Goal: Task Accomplishment & Management: Complete application form

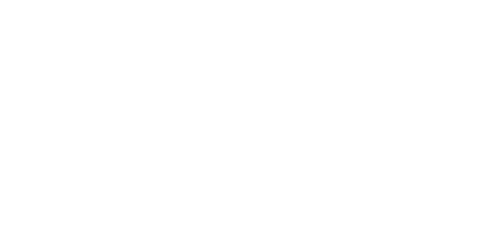
select select "+234"
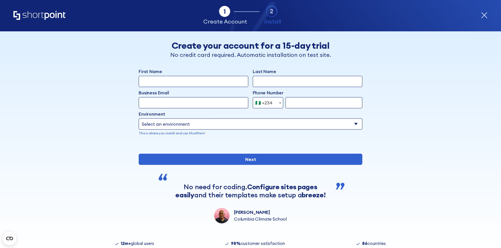
click at [423, 110] on div "Tab 1 Tab 2 Tab 3 Tab 4 Tell us more about you New customer Existing customer B…" at bounding box center [250, 139] width 501 height 217
click at [319, 44] on h2 "Create your account for a 15-day trial" at bounding box center [251, 45] width 190 height 10
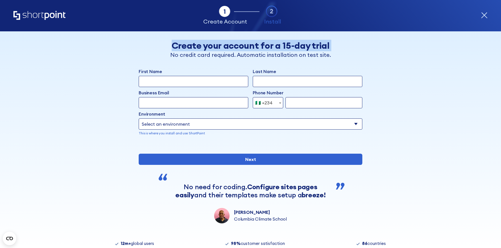
click at [319, 44] on h2 "Create your account for a 15-day trial" at bounding box center [251, 45] width 190 height 10
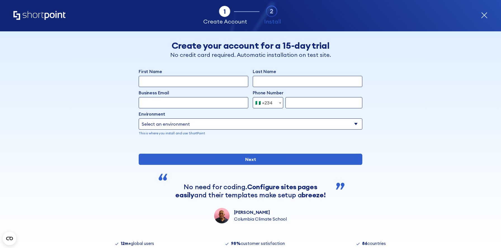
click at [343, 61] on div "Back Back Create your account for a 15-day trial No credit card required. Autom…" at bounding box center [250, 127] width 342 height 192
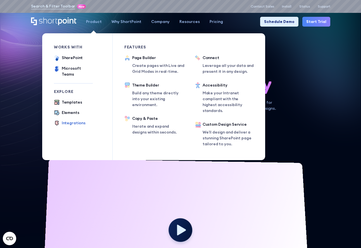
click at [70, 120] on div "Integrations" at bounding box center [74, 123] width 24 height 6
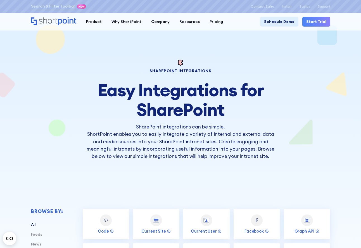
click at [326, 23] on link "Start Trial" at bounding box center [317, 22] width 28 height 10
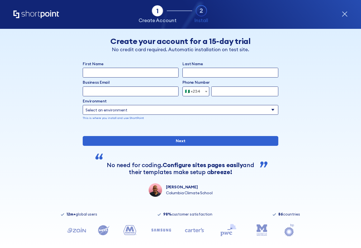
select select "+234"
click at [145, 69] on input "First Name" at bounding box center [131, 73] width 96 height 10
type input "Temitayo"
click at [198, 75] on input "Last Name" at bounding box center [231, 73] width 96 height 10
type input "Salaudeen"
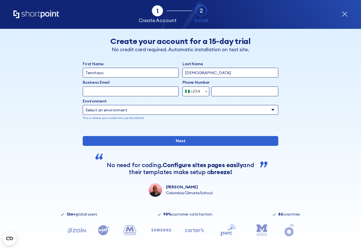
click at [138, 93] on input "Business Email" at bounding box center [131, 91] width 96 height 10
type input "temitayo+1234@shortpoint.com"
click at [233, 91] on input "form" at bounding box center [245, 91] width 67 height 10
type input "8138927095"
click at [206, 111] on select "Select an environment Microsoft 365 SharePoint Online SharePoint 2019 (On-Premi…" at bounding box center [181, 110] width 196 height 10
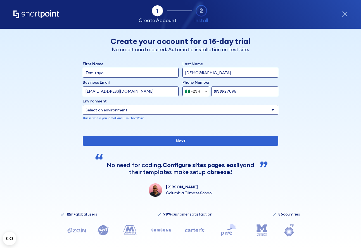
select select "Microsoft 365"
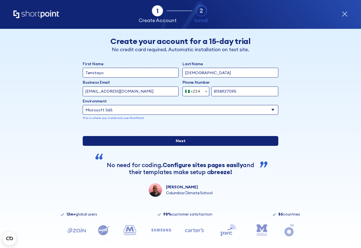
click at [218, 146] on input "Next" at bounding box center [181, 141] width 196 height 10
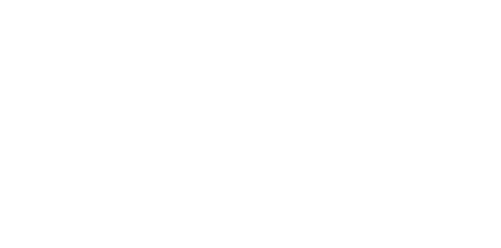
select select "+234"
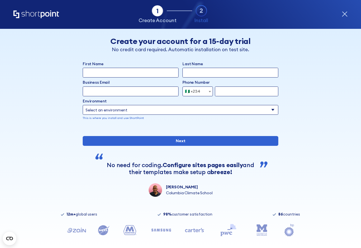
click at [349, 215] on div "Tab 1 Tab 2 Tab 3 Tab 4 Tell us more about you New customer Existing customer B…" at bounding box center [180, 138] width 361 height 219
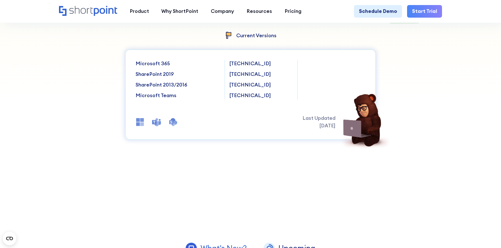
scroll to position [132, 0]
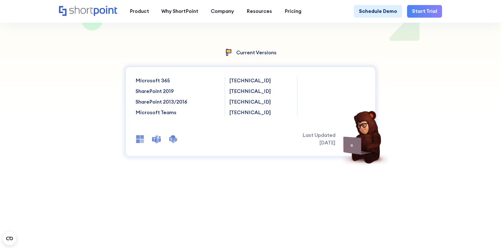
click at [172, 103] on p "SharePoint 2013/2016" at bounding box center [178, 102] width 84 height 8
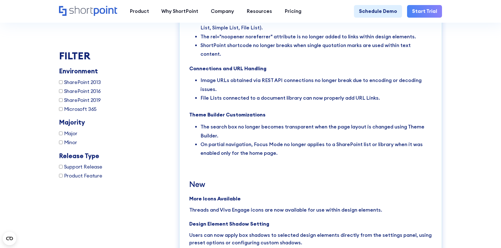
scroll to position [1140, 0]
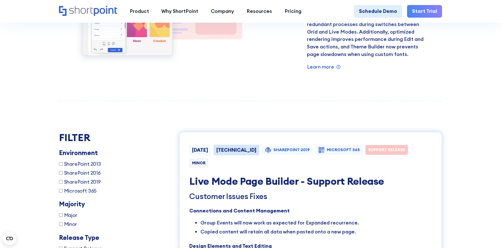
scroll to position [784, 0]
